Goal: Information Seeking & Learning: Learn about a topic

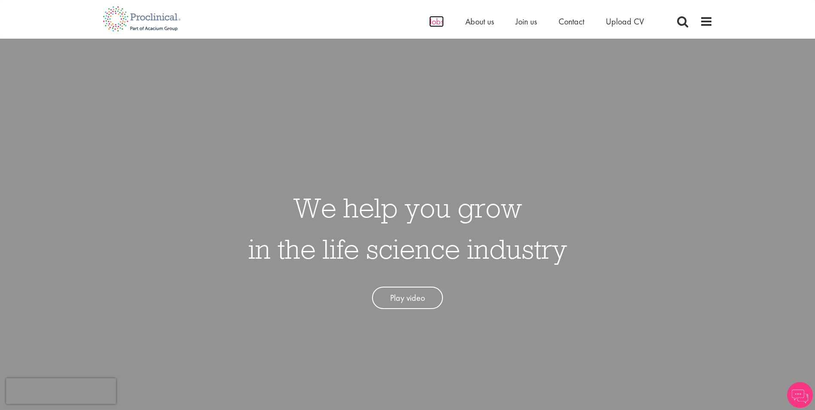
click at [434, 24] on span "Jobs" at bounding box center [436, 21] width 15 height 11
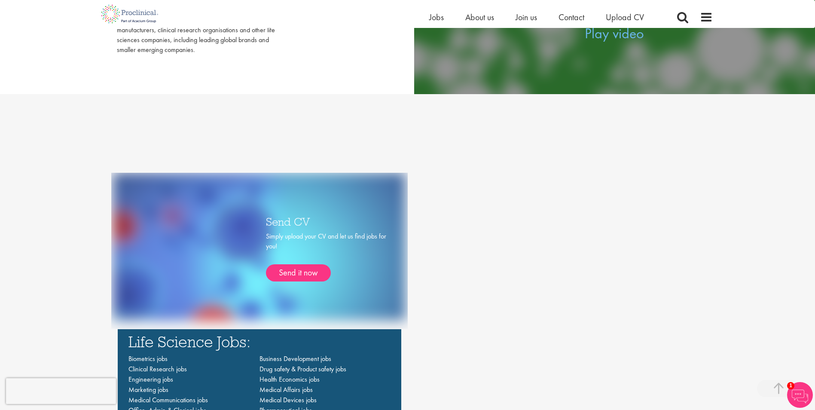
scroll to position [129, 0]
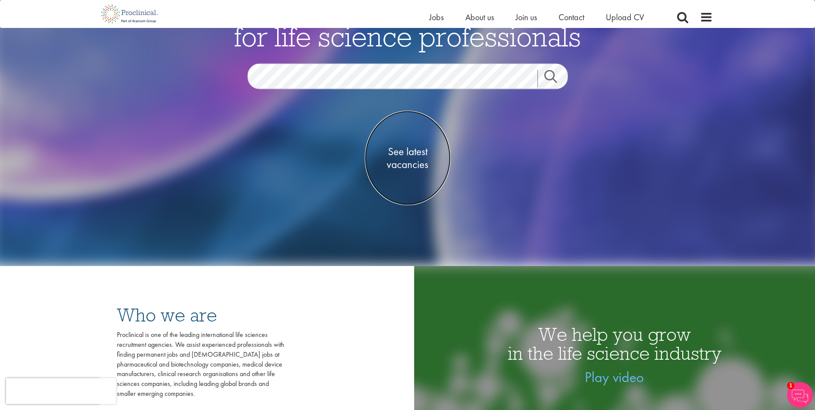
click at [407, 168] on span "See latest vacancies" at bounding box center [408, 158] width 86 height 26
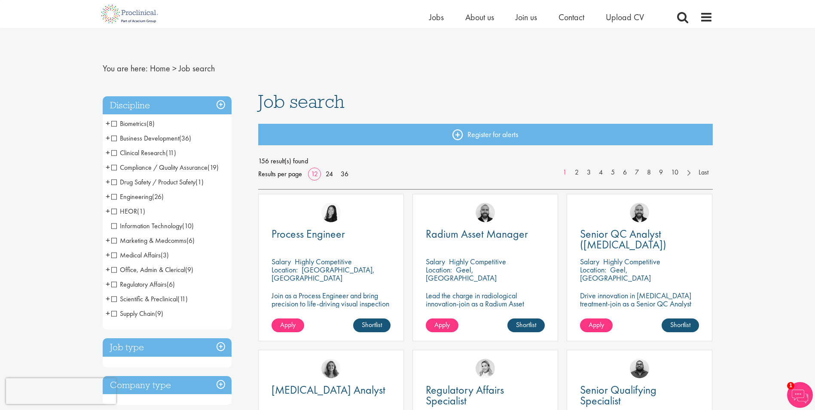
scroll to position [172, 0]
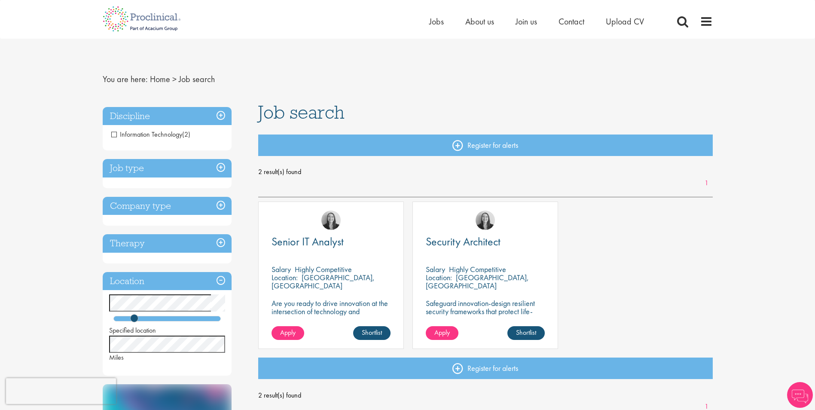
click at [704, 269] on div "Senior IT Analyst Salary Highly Competitive Location: Vienna, Austria Are you r…" at bounding box center [485, 280] width 463 height 156
click at [660, 230] on div "Senior IT Analyst Salary Highly Competitive Location: Vienna, Austria Are you r…" at bounding box center [485, 280] width 463 height 156
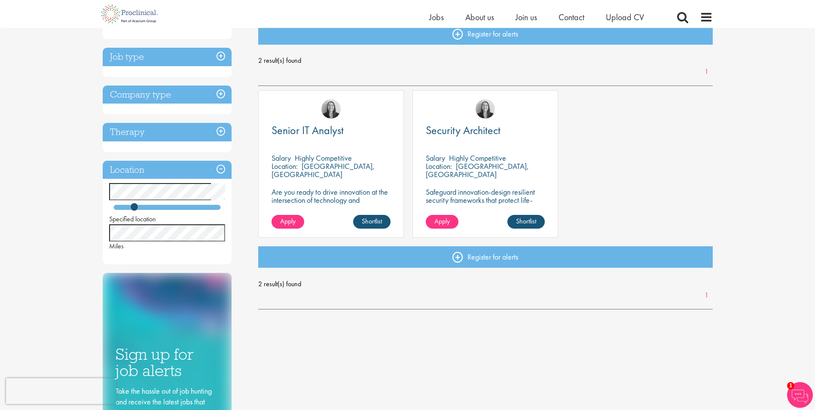
scroll to position [86, 0]
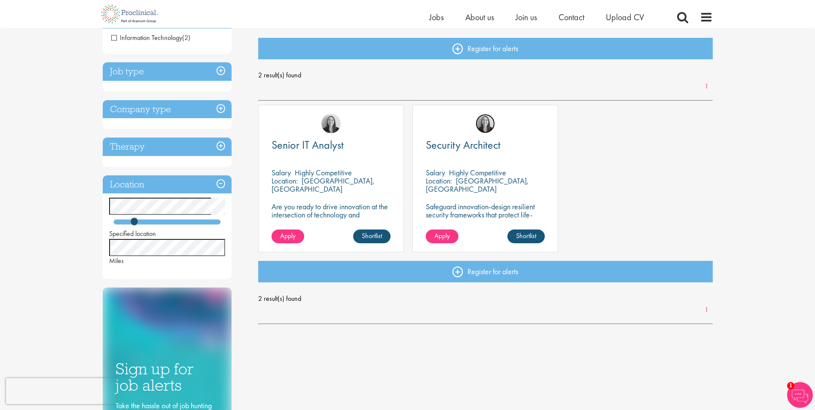
click at [484, 121] on img at bounding box center [485, 123] width 19 height 19
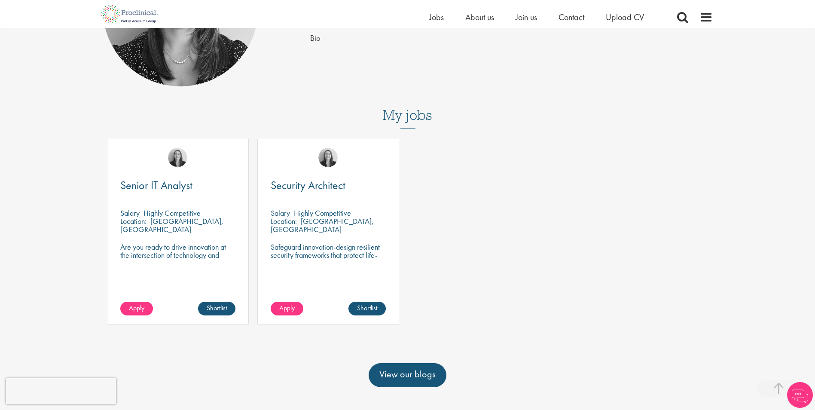
scroll to position [258, 0]
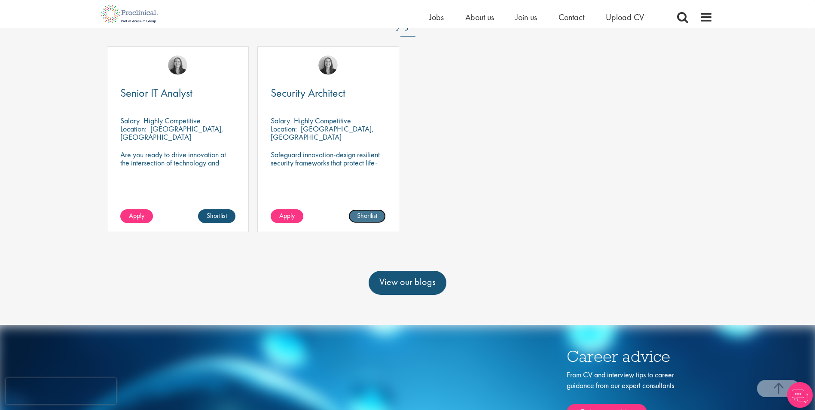
click at [363, 216] on link "Shortlist" at bounding box center [367, 216] width 37 height 14
click at [366, 214] on link "Shortlisted" at bounding box center [364, 216] width 44 height 14
drag, startPoint x: 136, startPoint y: 121, endPoint x: 202, endPoint y: 121, distance: 65.8
click at [202, 121] on div "Salary Highly Competitive" at bounding box center [177, 120] width 115 height 8
click at [204, 122] on div "Salary Highly Competitive" at bounding box center [177, 120] width 115 height 8
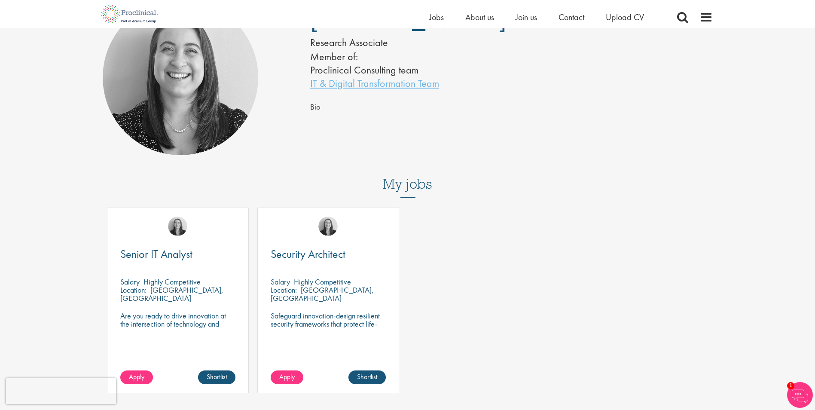
scroll to position [43, 0]
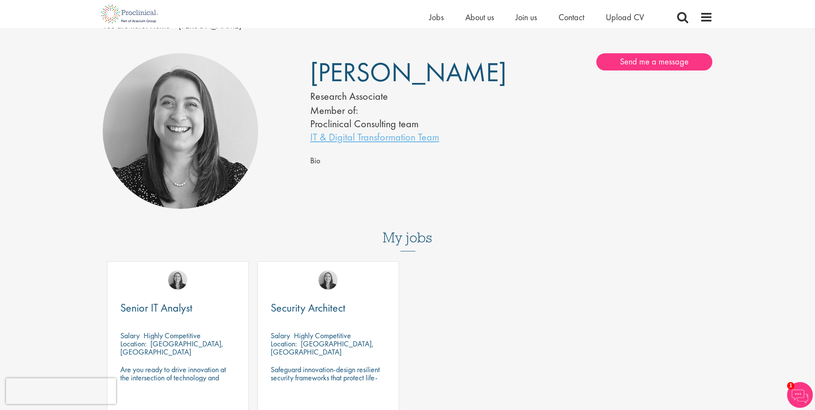
click at [487, 164] on div "Bio" at bounding box center [511, 160] width 403 height 13
click at [802, 396] on img at bounding box center [800, 395] width 26 height 26
click at [506, 182] on div "Mia Kellerman Research Associate Member of: Proclinical Consulting team IT & Di…" at bounding box center [407, 131] width 623 height 165
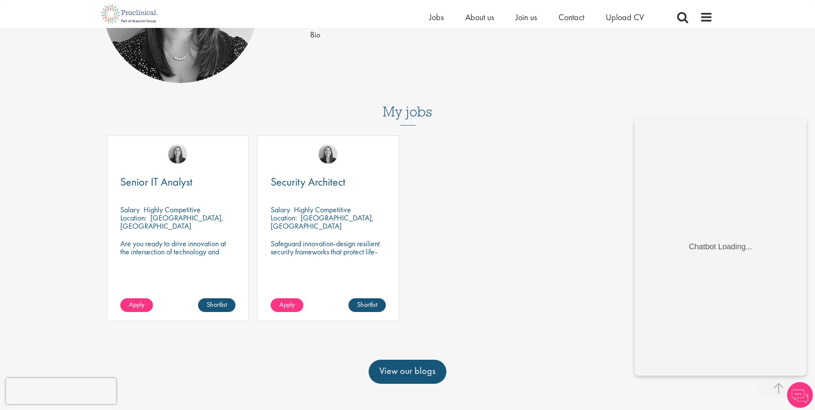
scroll to position [172, 0]
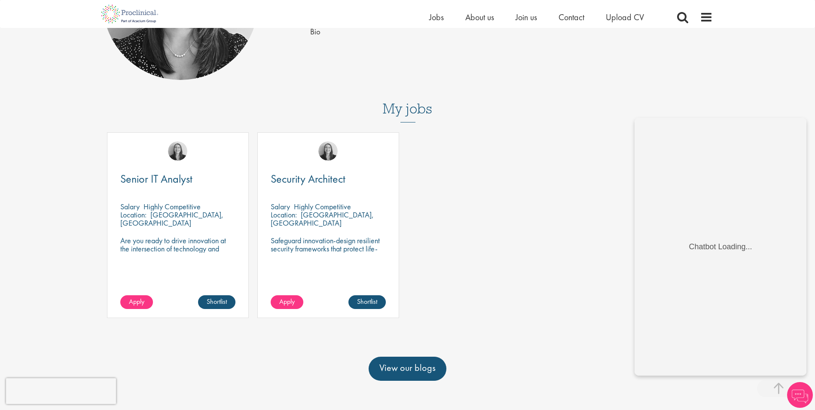
click at [796, 396] on img at bounding box center [800, 395] width 26 height 26
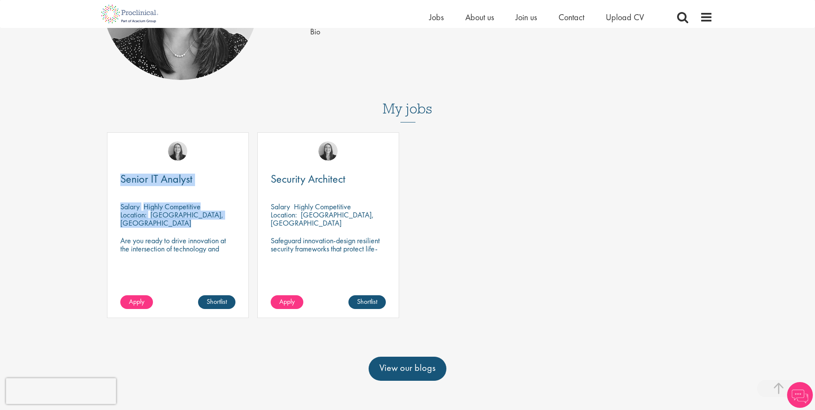
drag, startPoint x: 122, startPoint y: 170, endPoint x: 225, endPoint y: 214, distance: 111.9
click at [225, 214] on div "Senior IT Analyst Salary Highly Competitive Location: Vienna, Austria Are you r…" at bounding box center [178, 225] width 142 height 186
drag, startPoint x: 225, startPoint y: 214, endPoint x: 195, endPoint y: 183, distance: 42.9
click at [242, 212] on div "Senior IT Analyst Salary Highly Competitive Location: Vienna, Austria Are you r…" at bounding box center [178, 225] width 142 height 186
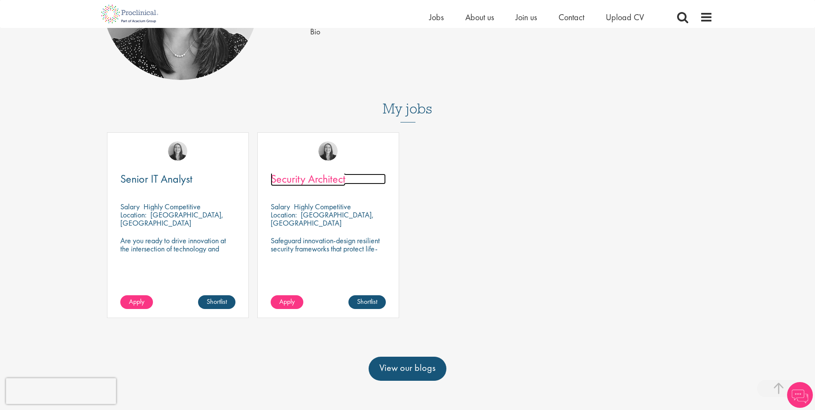
click at [321, 176] on span "Security Architect" at bounding box center [308, 178] width 75 height 15
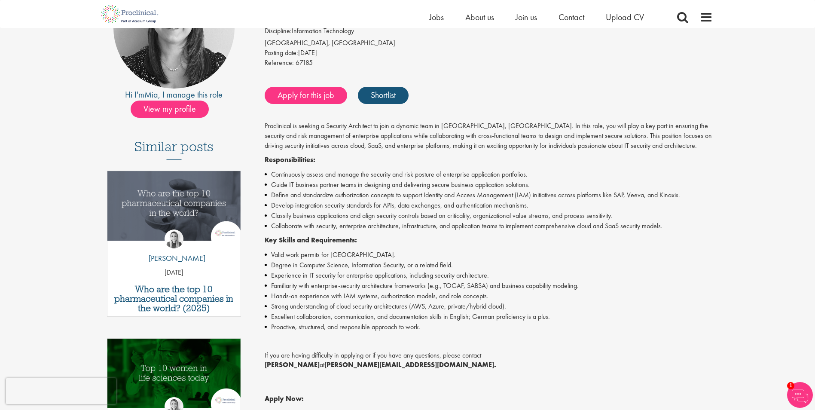
drag, startPoint x: 271, startPoint y: 329, endPoint x: 281, endPoint y: 308, distance: 23.1
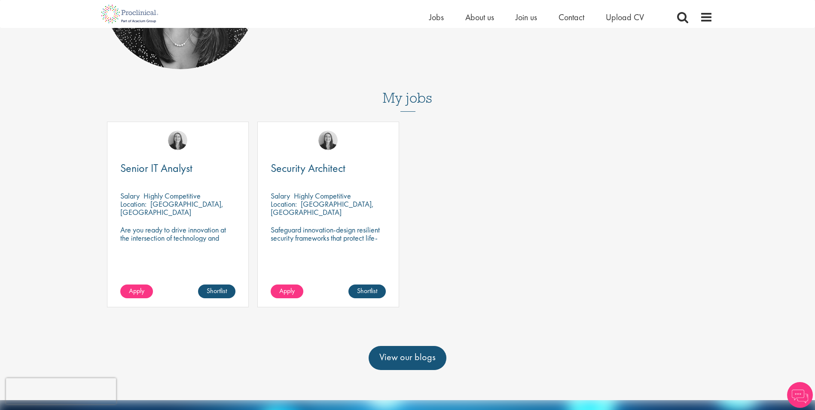
scroll to position [172, 0]
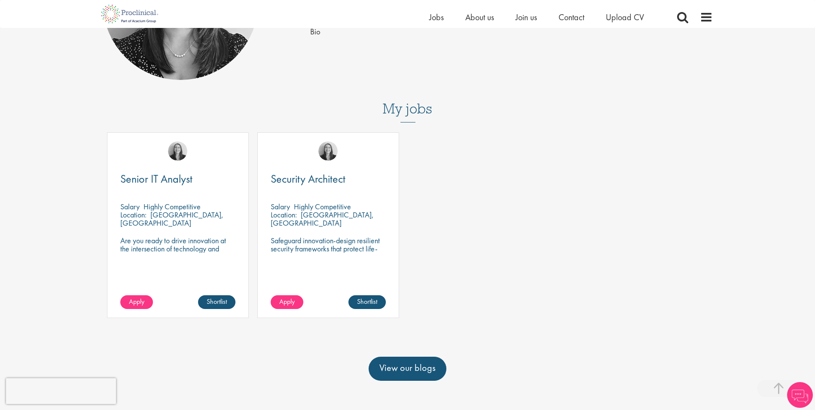
click at [151, 171] on div "Senior IT Analyst Salary Highly Competitive Location: Vienna, Austria Are you r…" at bounding box center [178, 225] width 142 height 186
click at [160, 181] on span "Senior IT Analyst" at bounding box center [156, 178] width 72 height 15
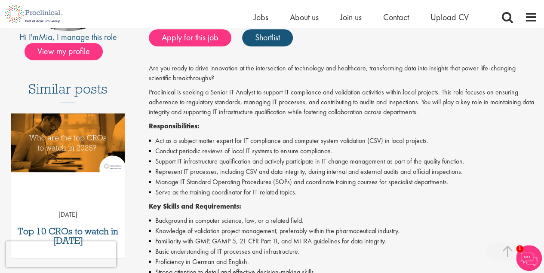
scroll to position [200, 0]
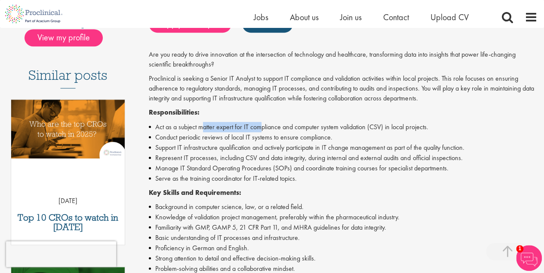
drag, startPoint x: 205, startPoint y: 124, endPoint x: 271, endPoint y: 130, distance: 66.5
click at [270, 130] on li "Act as a subject matter expert for IT compliance and computer system validation…" at bounding box center [343, 127] width 389 height 10
drag, startPoint x: 271, startPoint y: 130, endPoint x: 275, endPoint y: 133, distance: 5.5
click at [275, 133] on li "Conduct periodic reviews of local IT systems to ensure compliance." at bounding box center [343, 137] width 389 height 10
click at [325, 131] on li "Act as a subject matter expert for IT compliance and computer system validation…" at bounding box center [343, 127] width 389 height 10
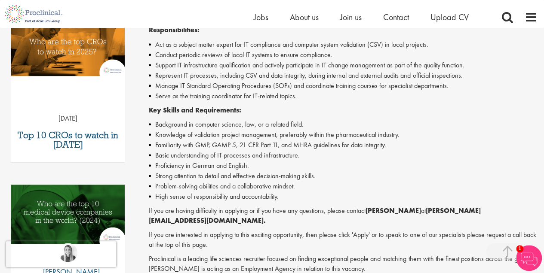
scroll to position [286, 0]
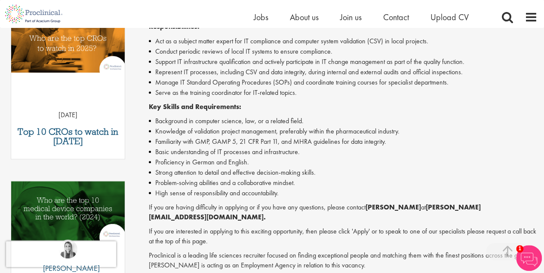
click at [303, 143] on li "Familiarity with GMP, GAMP 5, 21 CFR Part 11, and MHRA guidelines for data inte…" at bounding box center [343, 142] width 389 height 10
copy li "MHRA"
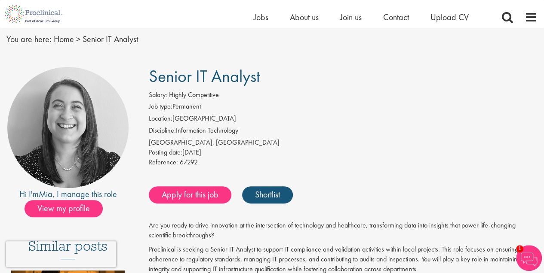
scroll to position [57, 0]
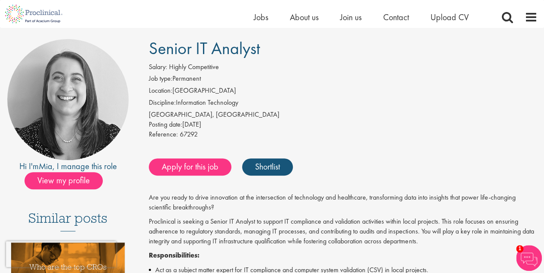
click at [324, 78] on li "Job type: Permanent" at bounding box center [343, 80] width 389 height 12
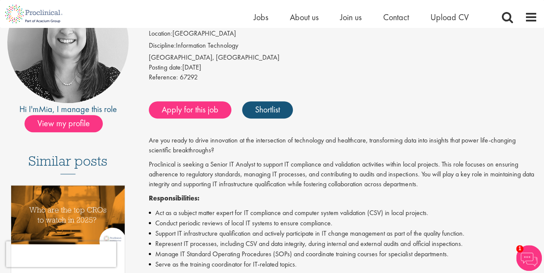
click at [343, 77] on div "Reference: 67292" at bounding box center [343, 79] width 389 height 12
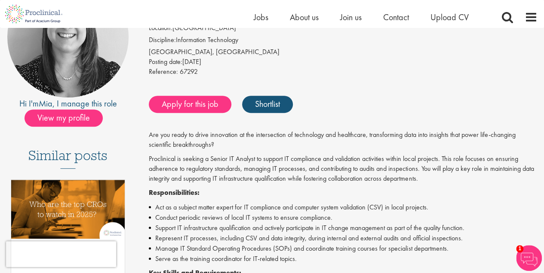
scroll to position [114, 0]
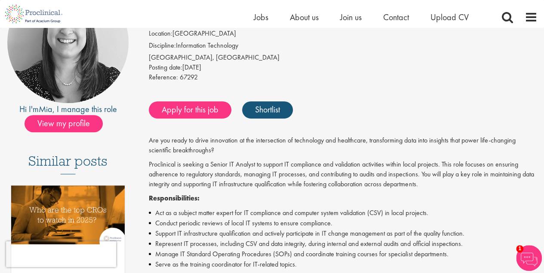
click at [314, 151] on p "Are you ready to drive innovation at the intersection of technology and healthc…" at bounding box center [343, 146] width 389 height 20
click at [367, 160] on p "Proclinical is seeking a Senior IT Analyst to support IT compliance and validat…" at bounding box center [343, 175] width 389 height 30
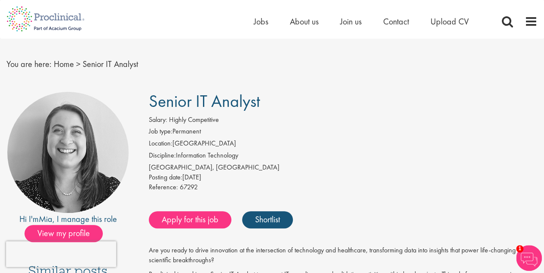
scroll to position [28, 0]
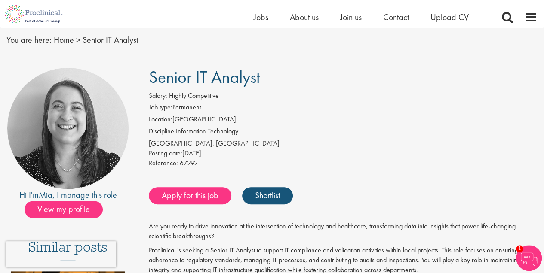
click at [295, 103] on div "Salary: Highly Competitive" at bounding box center [343, 97] width 389 height 12
click at [288, 94] on div "Salary: Highly Competitive" at bounding box center [343, 97] width 389 height 12
click at [283, 80] on h1 "Senior IT Analyst" at bounding box center [343, 77] width 389 height 19
drag, startPoint x: 269, startPoint y: 76, endPoint x: 189, endPoint y: 73, distance: 80.4
click at [189, 73] on h1 "Senior IT Analyst" at bounding box center [343, 77] width 389 height 19
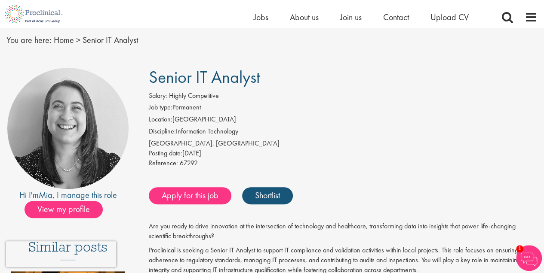
drag, startPoint x: 189, startPoint y: 73, endPoint x: 300, endPoint y: 91, distance: 112.3
click at [298, 94] on div "Salary: Highly Competitive" at bounding box center [343, 97] width 389 height 12
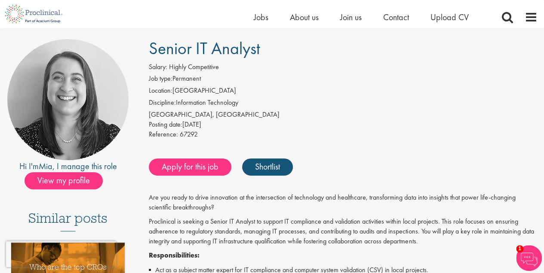
click at [314, 75] on li "Job type: Permanent" at bounding box center [343, 80] width 389 height 12
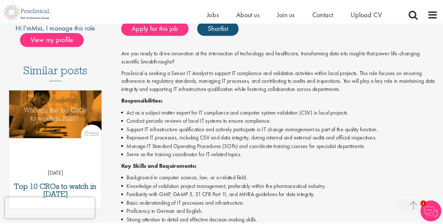
scroll to position [200, 0]
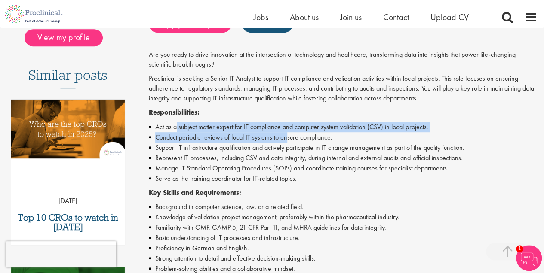
drag, startPoint x: 203, startPoint y: 125, endPoint x: 290, endPoint y: 138, distance: 87.8
click at [290, 138] on ul "Act as a subject matter expert for IT compliance and computer system validation…" at bounding box center [343, 153] width 389 height 62
click at [291, 138] on li "Conduct periodic reviews of local IT systems to ensure compliance." at bounding box center [343, 137] width 389 height 10
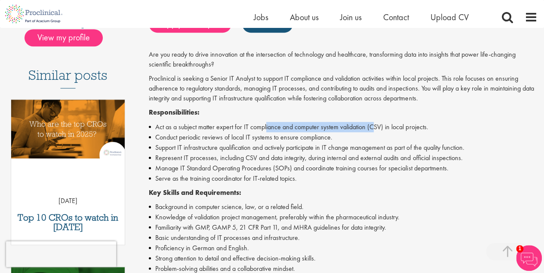
drag, startPoint x: 282, startPoint y: 129, endPoint x: 377, endPoint y: 126, distance: 95.9
click at [377, 126] on li "Act as a subject matter expert for IT compliance and computer system validation…" at bounding box center [343, 127] width 389 height 10
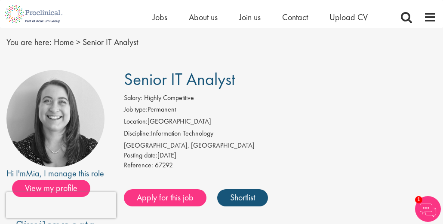
scroll to position [57, 0]
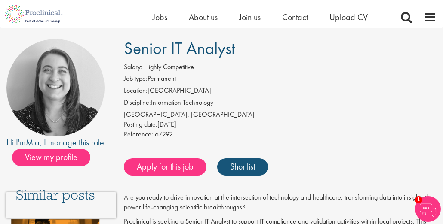
click at [279, 104] on li "Discipline: Information Technology" at bounding box center [280, 104] width 313 height 12
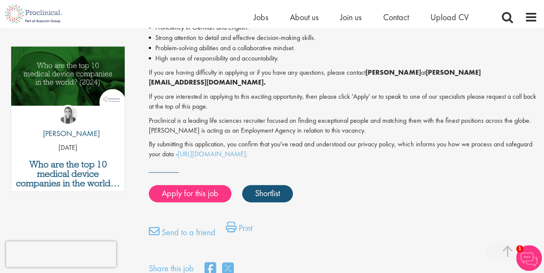
scroll to position [355, 0]
